Goal: Find specific page/section: Find specific page/section

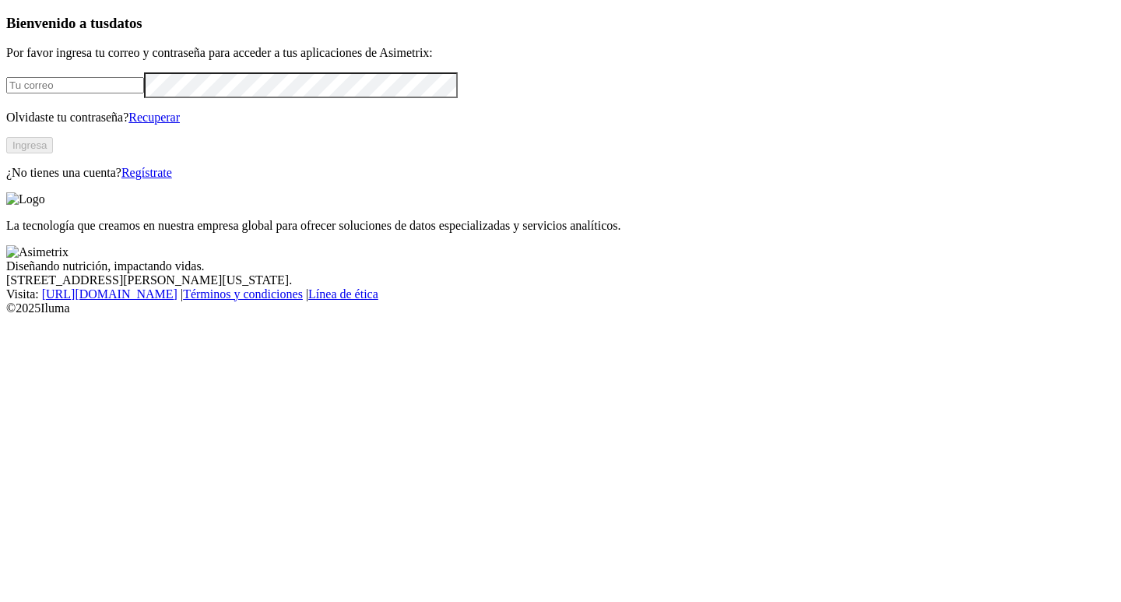
type input "[PERSON_NAME][EMAIL_ADDRESS][PERSON_NAME][DOMAIN_NAME]"
click at [53, 153] on button "Ingresa" at bounding box center [29, 145] width 47 height 16
click at [64, 178] on div "Bienvenido a tus datos Por favor ingresa tu correo y contraseña para acceder a …" at bounding box center [560, 96] width 1109 height 163
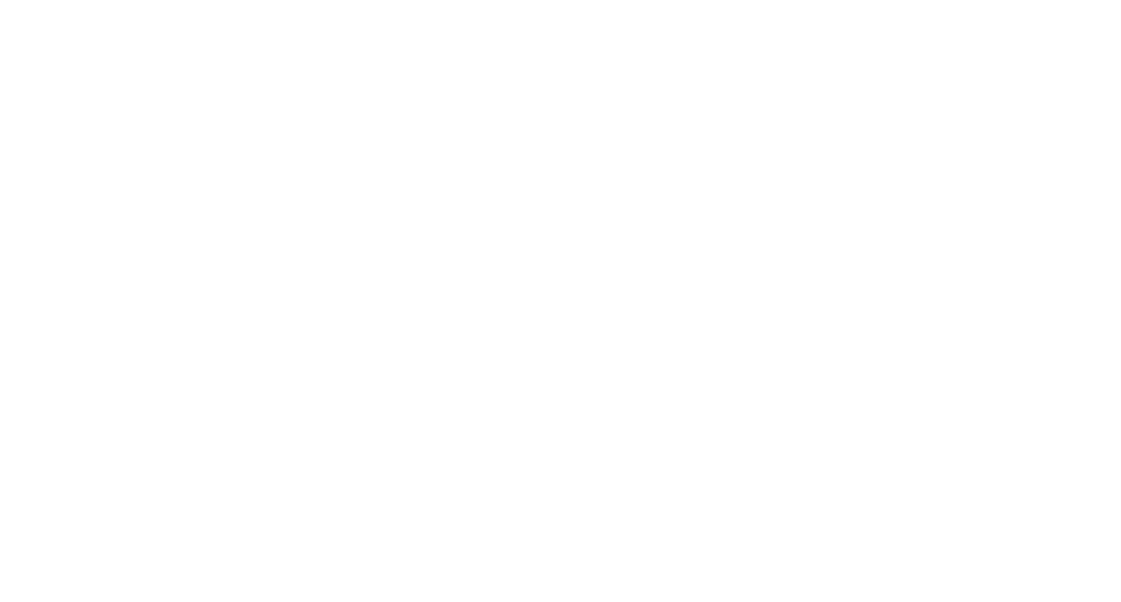
drag, startPoint x: 814, startPoint y: 17, endPoint x: 828, endPoint y: 17, distance: 14.0
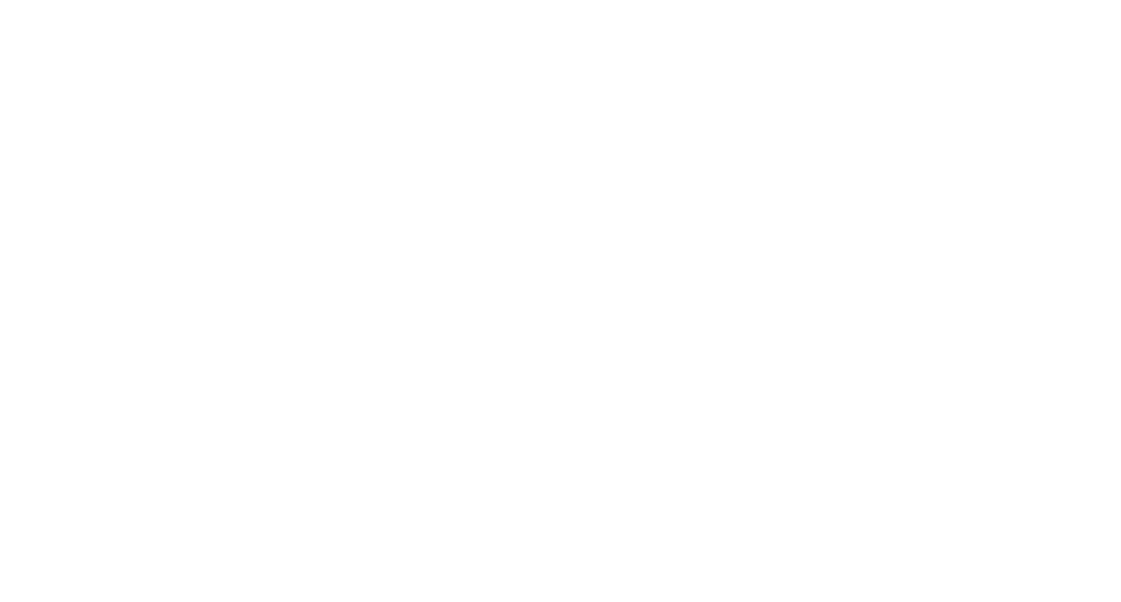
drag, startPoint x: 951, startPoint y: 23, endPoint x: 941, endPoint y: 27, distance: 10.4
